Goal: Information Seeking & Learning: Learn about a topic

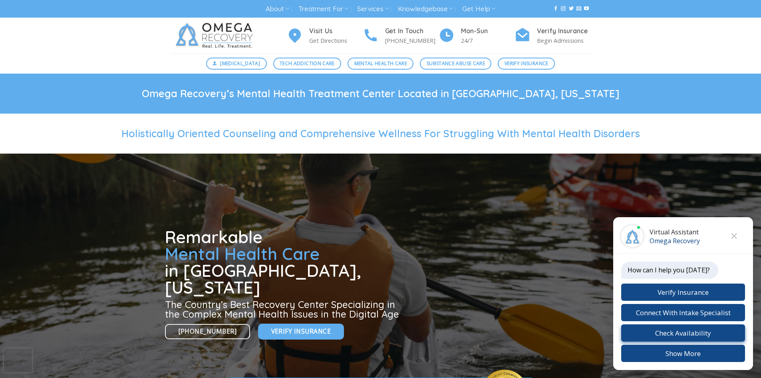
click at [696, 330] on button "Check Availability" at bounding box center [684, 332] width 124 height 17
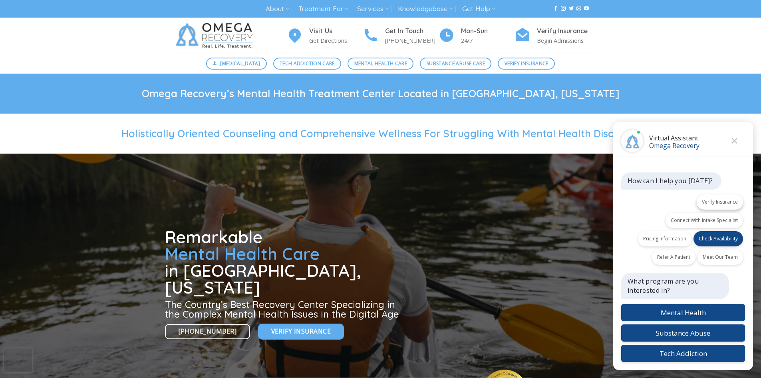
click at [716, 200] on button "Verify Insurance" at bounding box center [720, 201] width 46 height 15
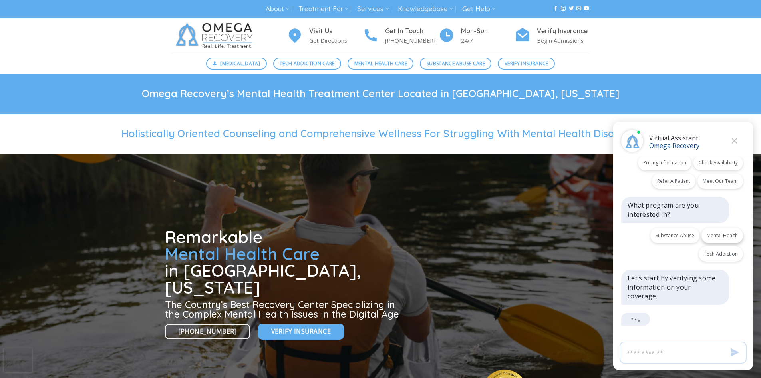
click at [731, 235] on button "Mental Health" at bounding box center [723, 235] width 42 height 15
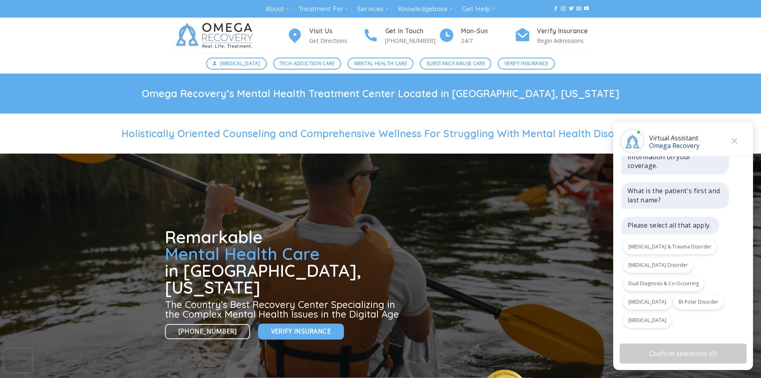
scroll to position [193, 0]
click at [656, 263] on button "Depression Disorder" at bounding box center [659, 262] width 70 height 15
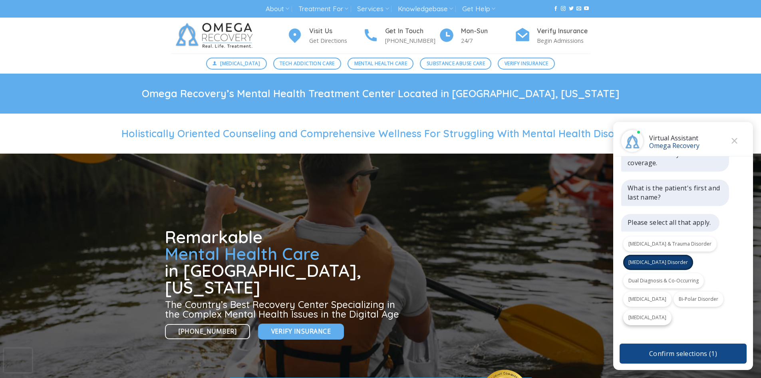
click at [647, 317] on button "Anxiety Disorder" at bounding box center [648, 317] width 48 height 15
click at [695, 355] on button "Confirm selections ( 2 )" at bounding box center [683, 353] width 127 height 20
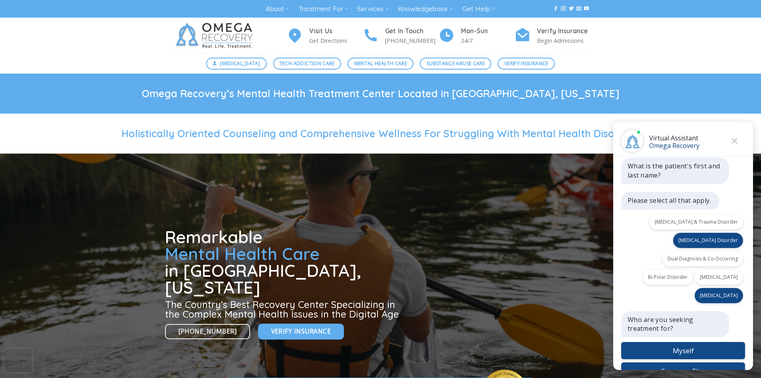
scroll to position [233, 0]
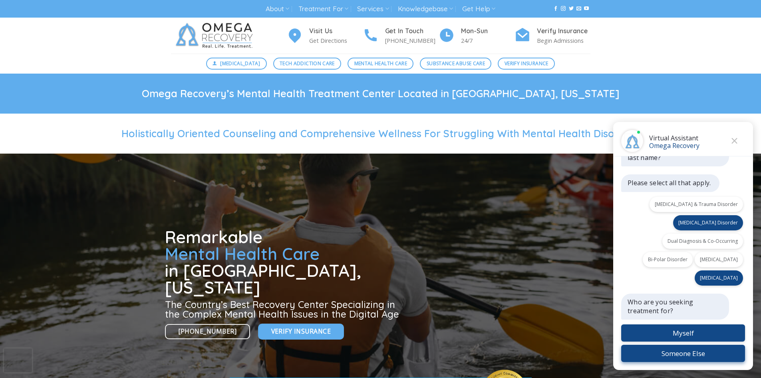
click at [685, 356] on button "Someone Else" at bounding box center [684, 353] width 124 height 17
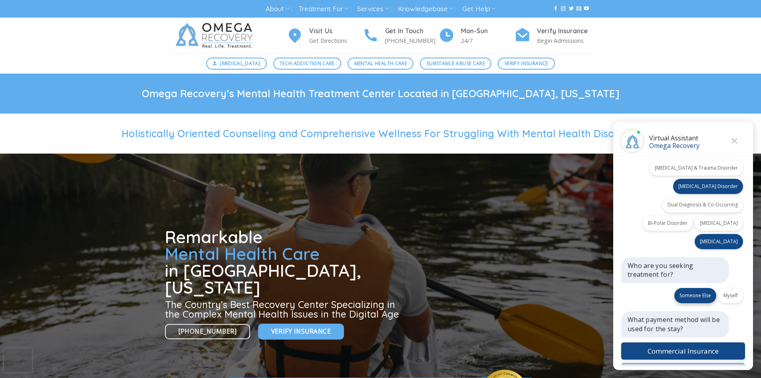
scroll to position [287, 0]
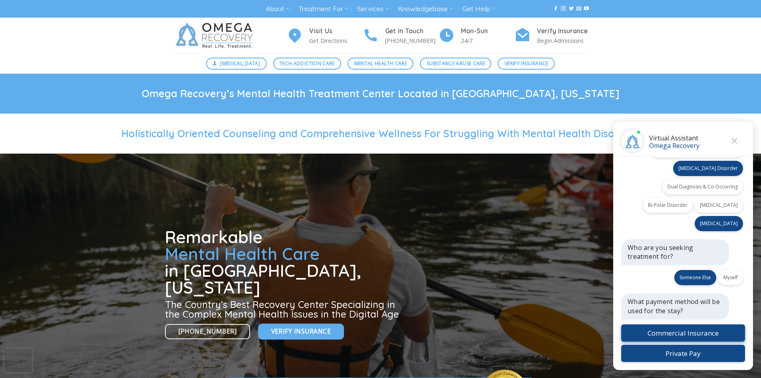
click at [697, 329] on button "Commercial Insurance" at bounding box center [684, 332] width 124 height 17
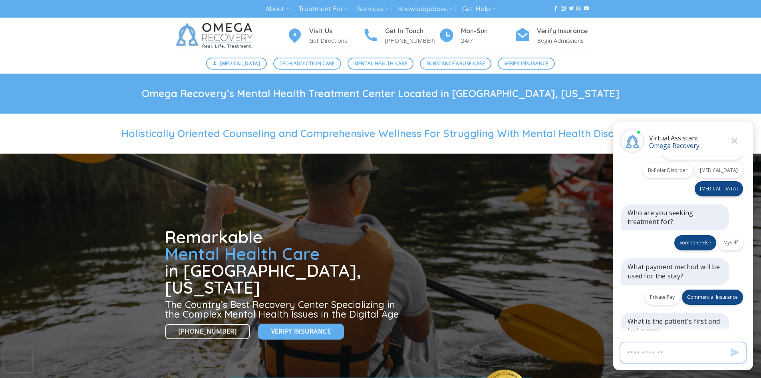
scroll to position [342, 0]
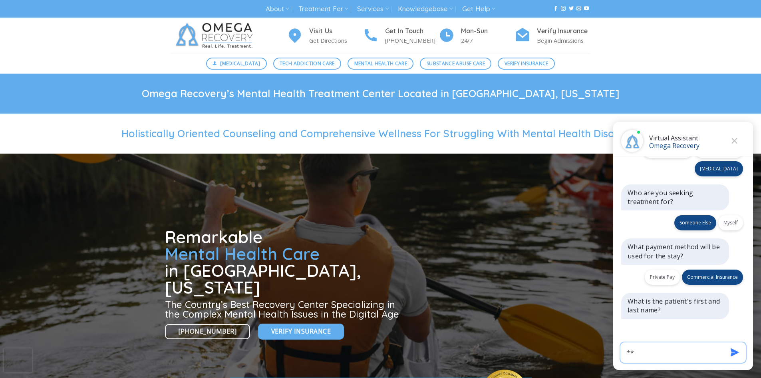
type input "*"
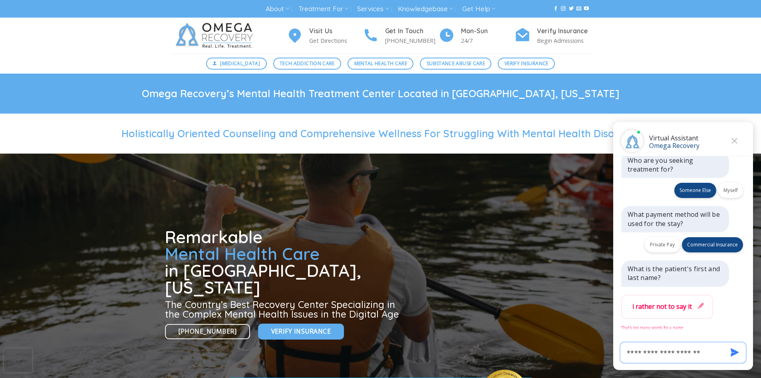
scroll to position [381, 0]
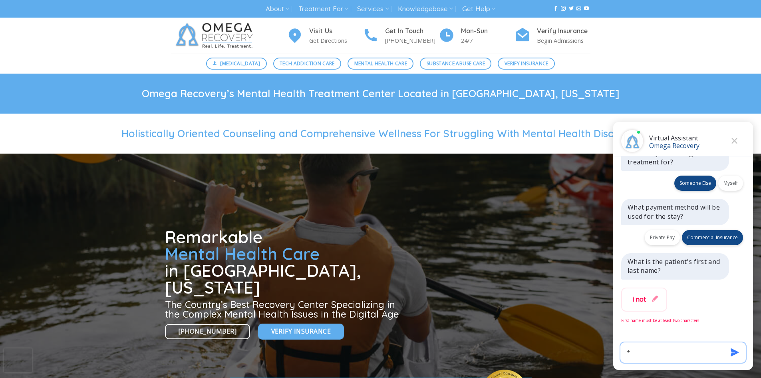
type input "*"
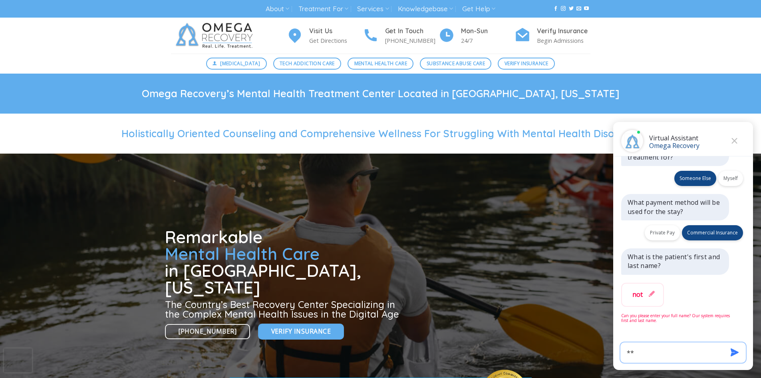
type input "*"
type input "*********"
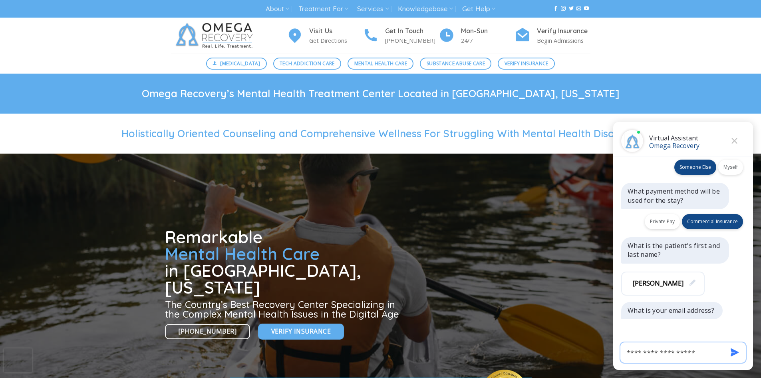
type input "**********"
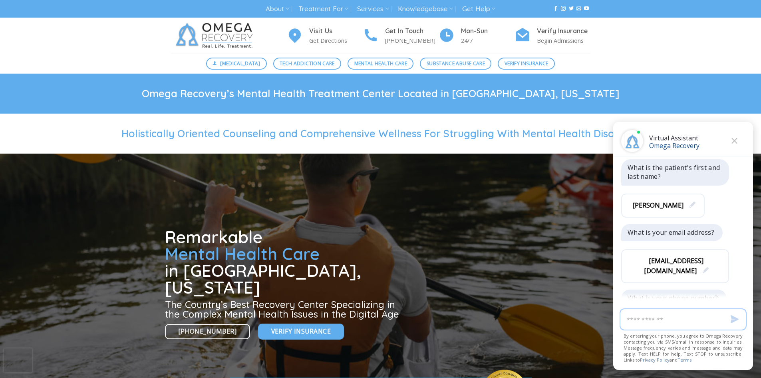
scroll to position [486, 0]
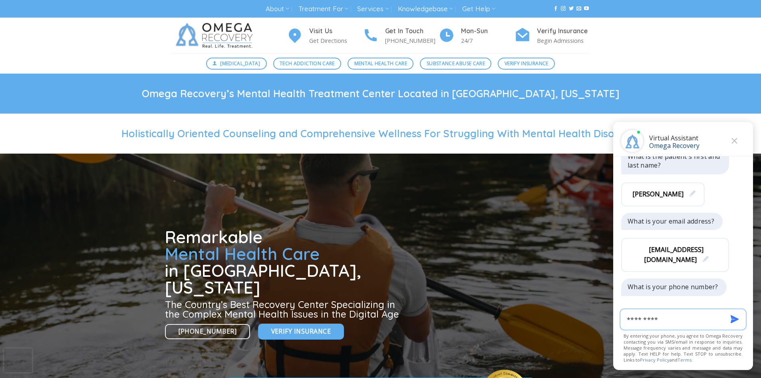
type input "**********"
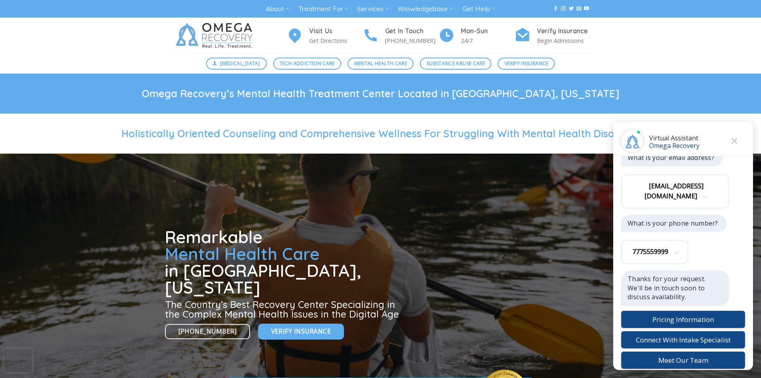
scroll to position [576, 0]
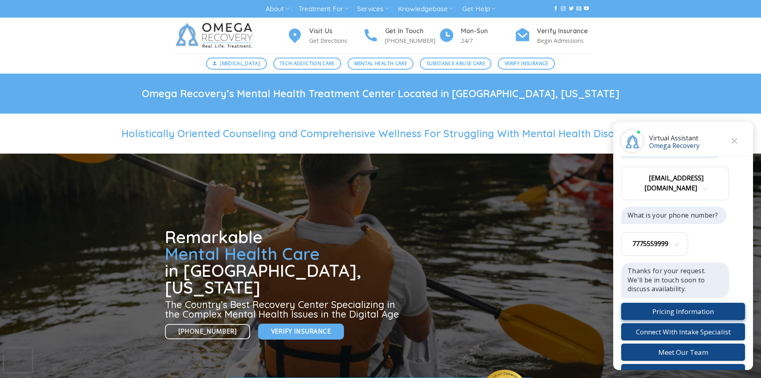
click at [673, 303] on button "Pricing Information" at bounding box center [684, 311] width 124 height 17
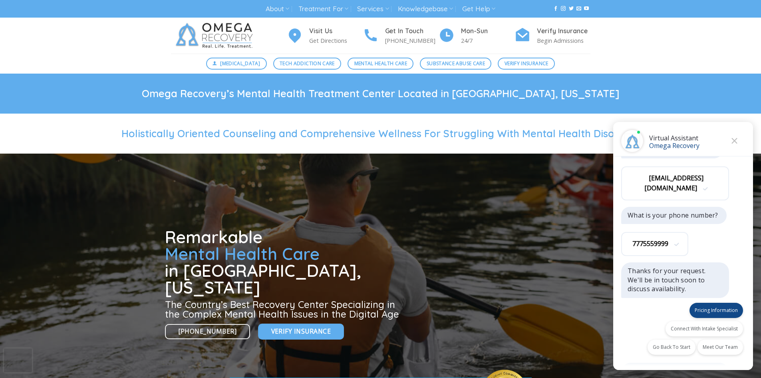
scroll to position [635, 0]
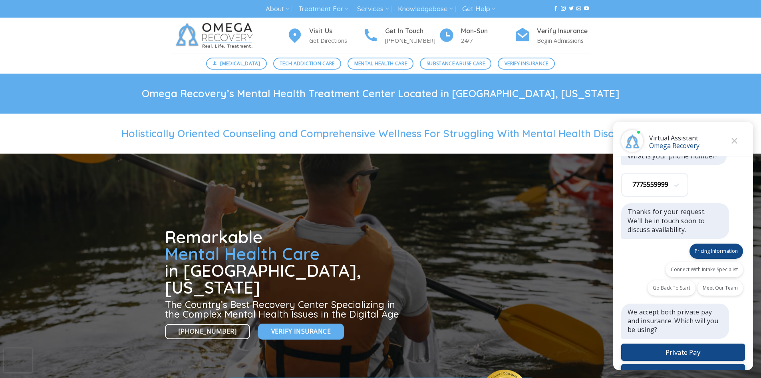
click at [684, 364] on button "Insurance" at bounding box center [684, 372] width 124 height 17
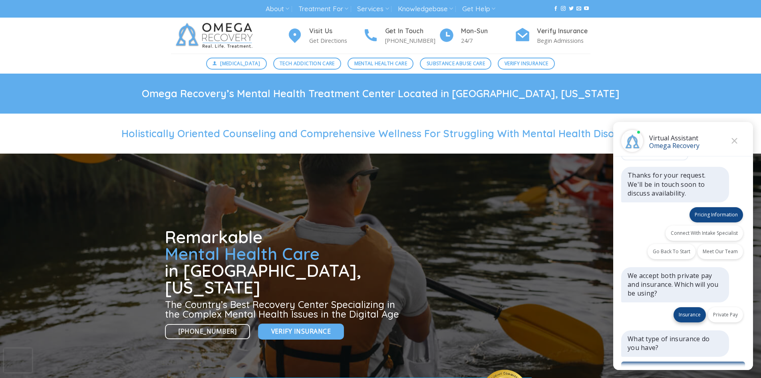
scroll to position [690, 0]
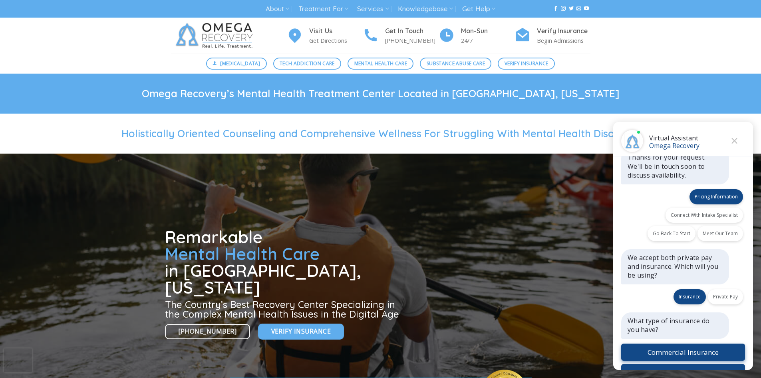
click at [687, 343] on button "Commercial Insurance" at bounding box center [684, 351] width 124 height 17
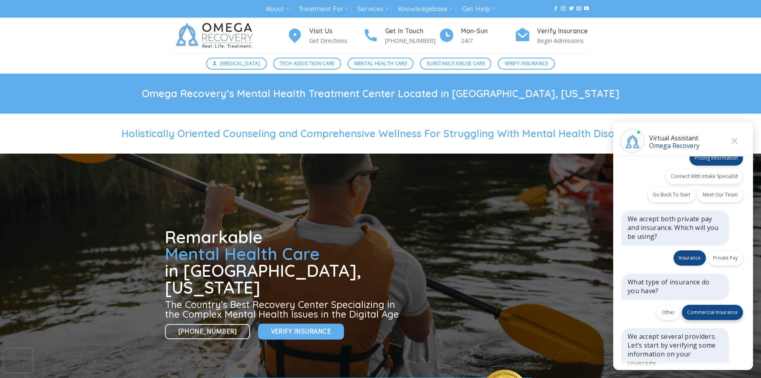
scroll to position [762, 0]
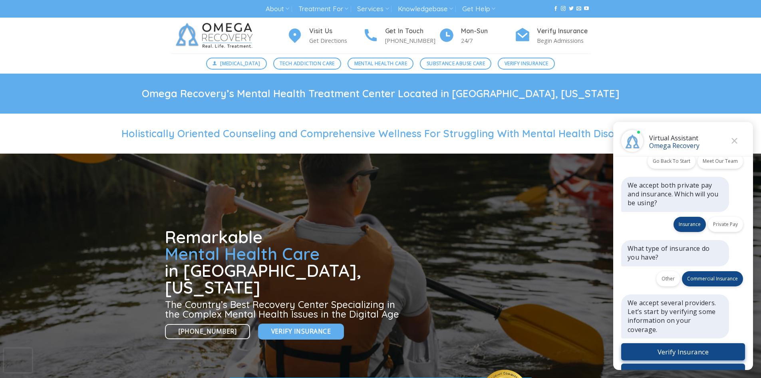
click at [672, 343] on button "Verify Insurance" at bounding box center [684, 351] width 124 height 17
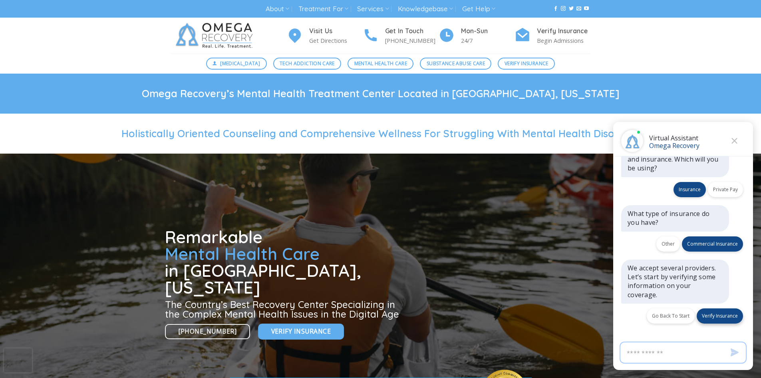
scroll to position [817, 0]
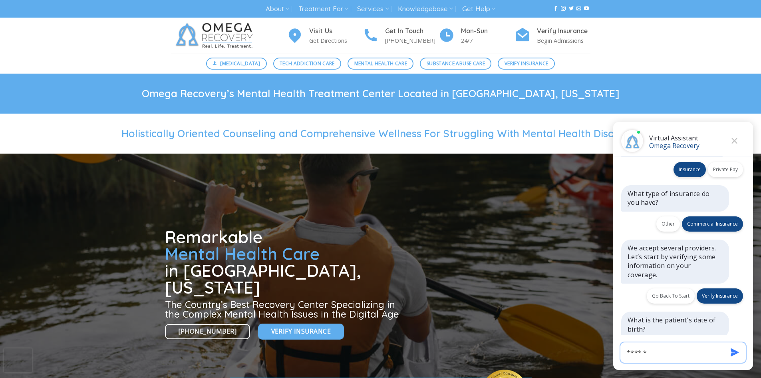
type input "*******"
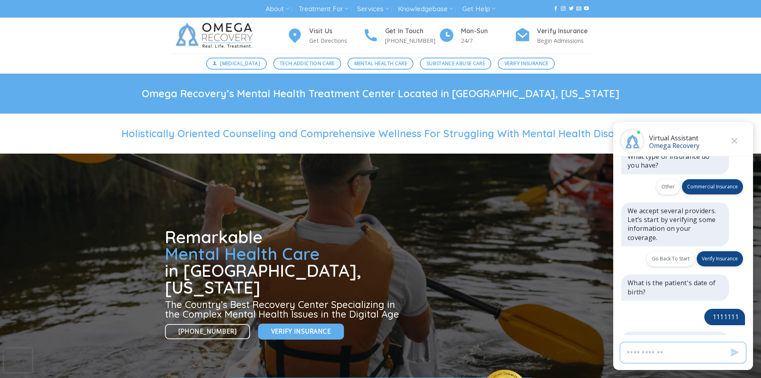
scroll to position [873, 0]
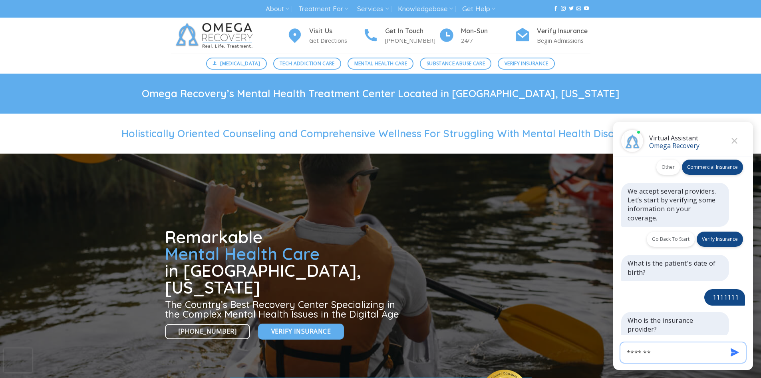
type input "********"
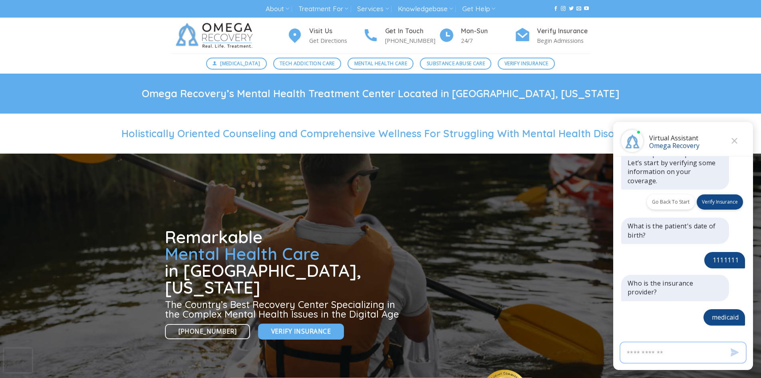
scroll to position [931, 0]
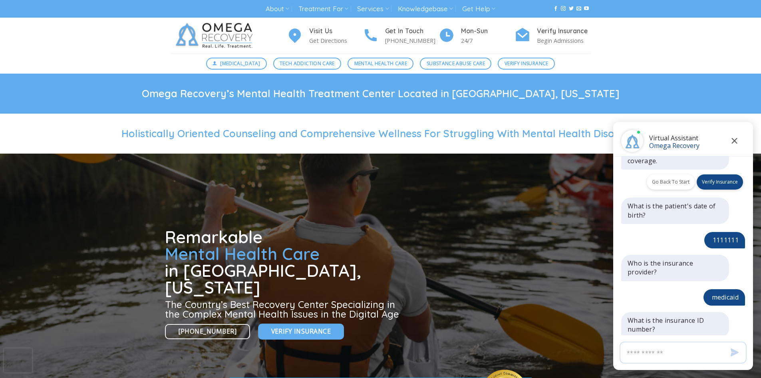
click at [736, 140] on icon "Close" at bounding box center [735, 141] width 6 height 6
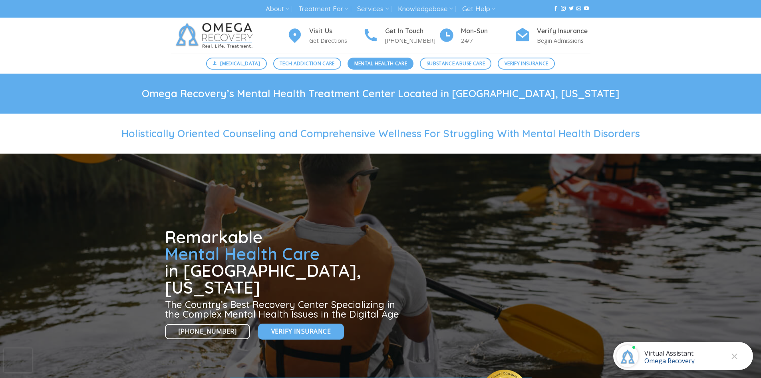
click at [371, 64] on span "Mental Health Care" at bounding box center [381, 64] width 53 height 8
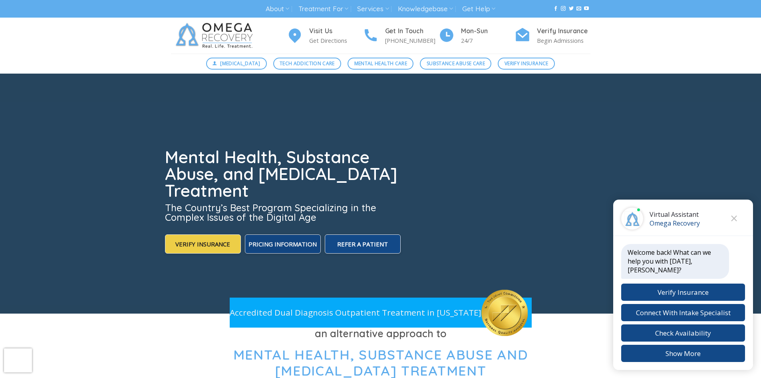
click at [277, 245] on span "Pricing Information" at bounding box center [283, 244] width 68 height 8
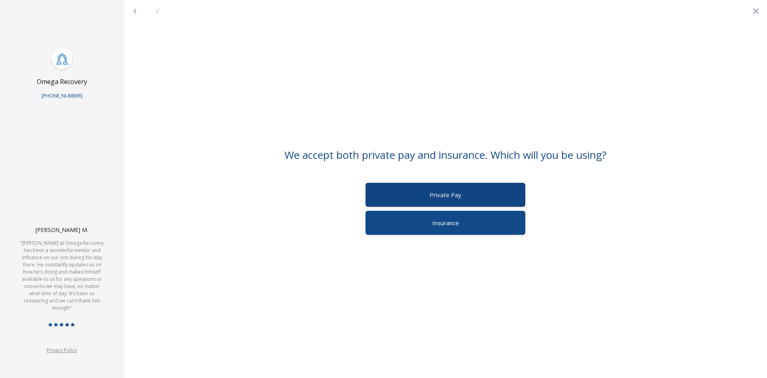
click at [481, 194] on label "Private Pay" at bounding box center [446, 195] width 160 height 24
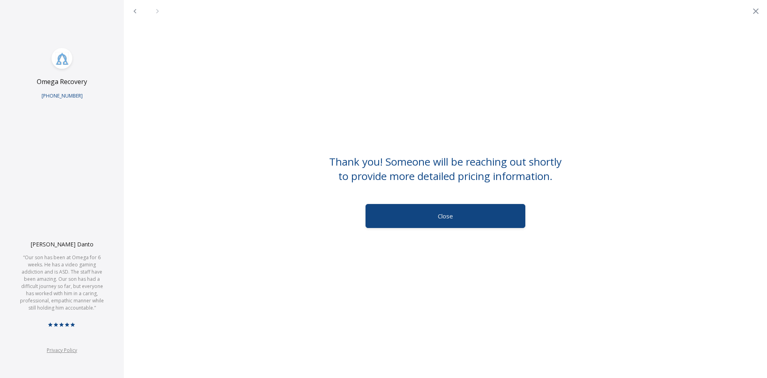
click at [447, 209] on label "Close" at bounding box center [446, 216] width 160 height 24
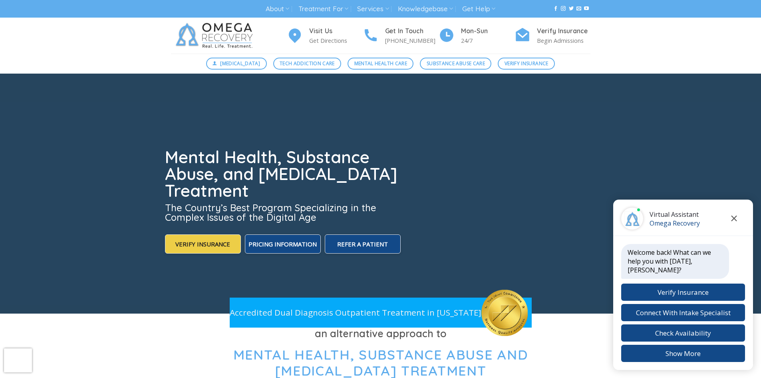
click at [737, 221] on icon "Close chat" at bounding box center [735, 218] width 6 height 6
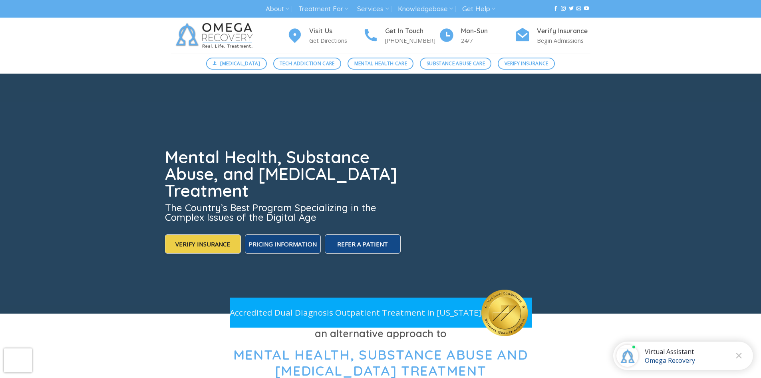
click at [281, 236] on label "Pricing Information" at bounding box center [283, 243] width 76 height 19
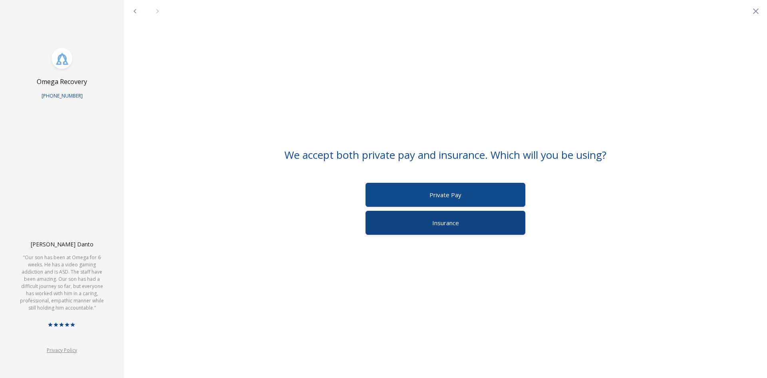
click at [477, 225] on label "Insurance" at bounding box center [446, 223] width 160 height 24
click at [477, 225] on label "Other" at bounding box center [446, 223] width 160 height 24
click at [468, 193] on span "Verify Insurance" at bounding box center [446, 195] width 44 height 8
